Goal: Navigation & Orientation: Find specific page/section

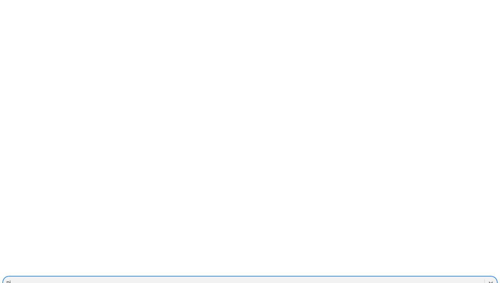
type input "p"
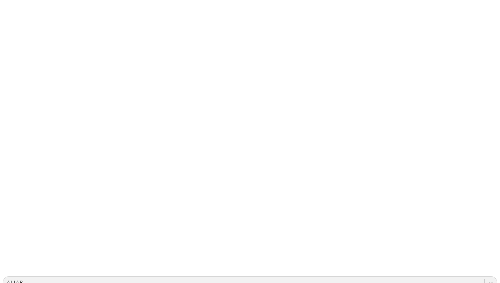
click at [18, 11] on icon at bounding box center [13, 139] width 21 height 272
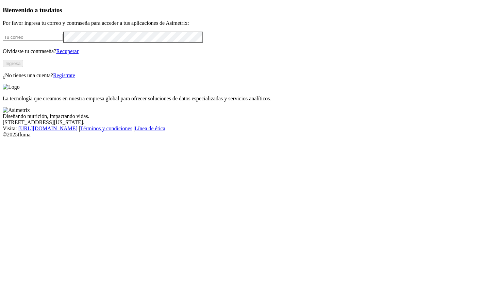
click at [63, 41] on input "email" at bounding box center [33, 37] width 60 height 7
click at [3, 138] on com-1password-button at bounding box center [3, 138] width 0 height 0
type input "[PERSON_NAME][EMAIL_ADDRESS][PERSON_NAME][DOMAIN_NAME]"
click at [23, 67] on button "Ingresa" at bounding box center [13, 63] width 20 height 7
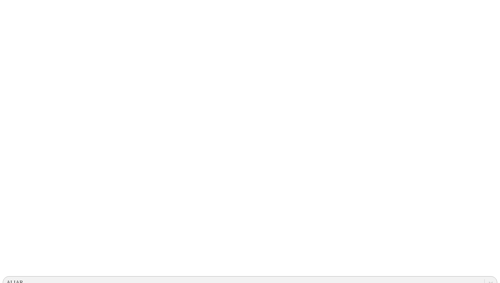
click at [23, 280] on div "ALIAR" at bounding box center [14, 283] width 17 height 6
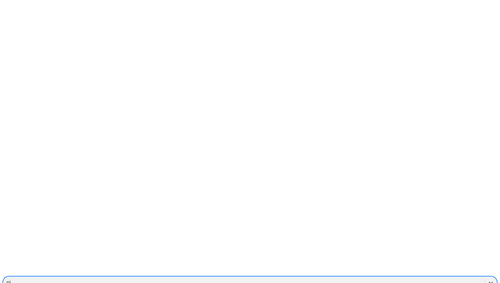
type input "nin"
